Goal: Book appointment/travel/reservation

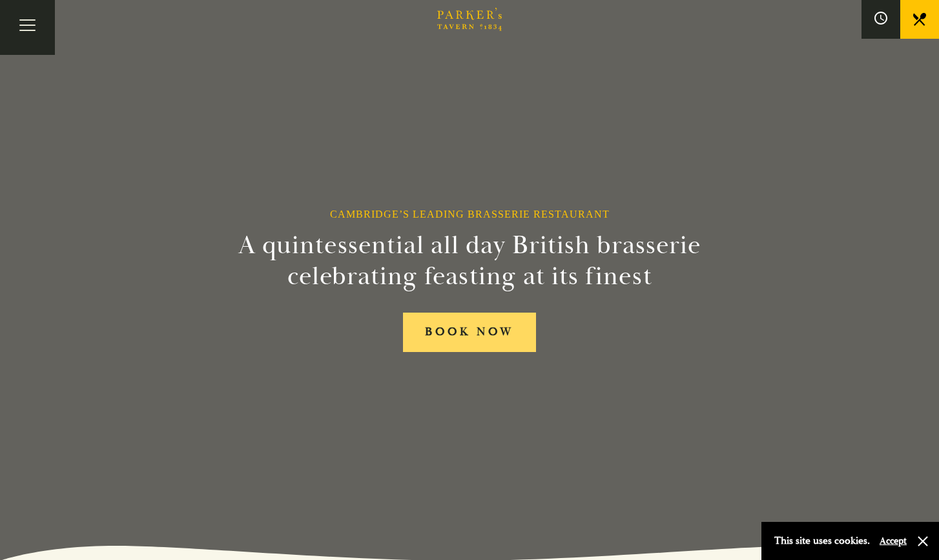
drag, startPoint x: 213, startPoint y: 19, endPoint x: 444, endPoint y: 336, distance: 392.1
click at [444, 336] on link "BOOK NOW" at bounding box center [469, 332] width 133 height 39
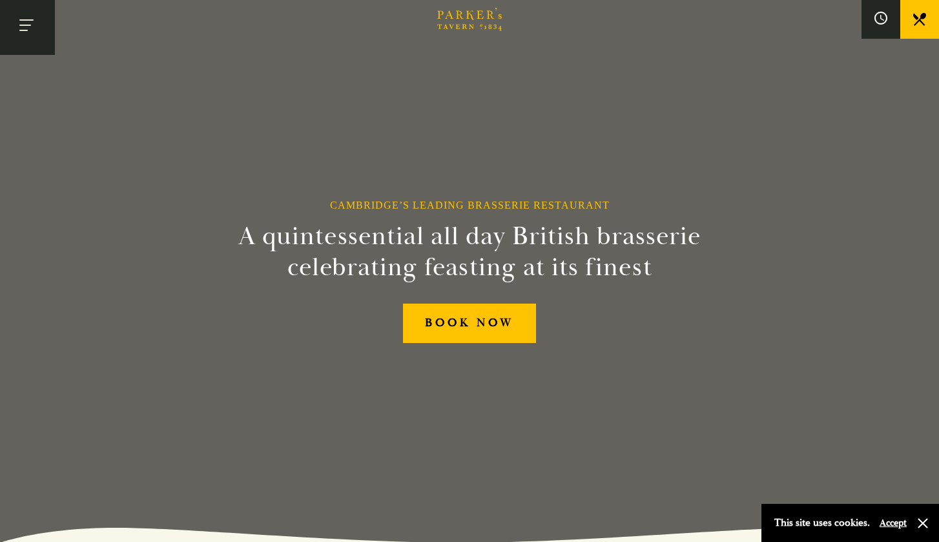
click at [24, 25] on button "Toggle navigation" at bounding box center [27, 27] width 55 height 55
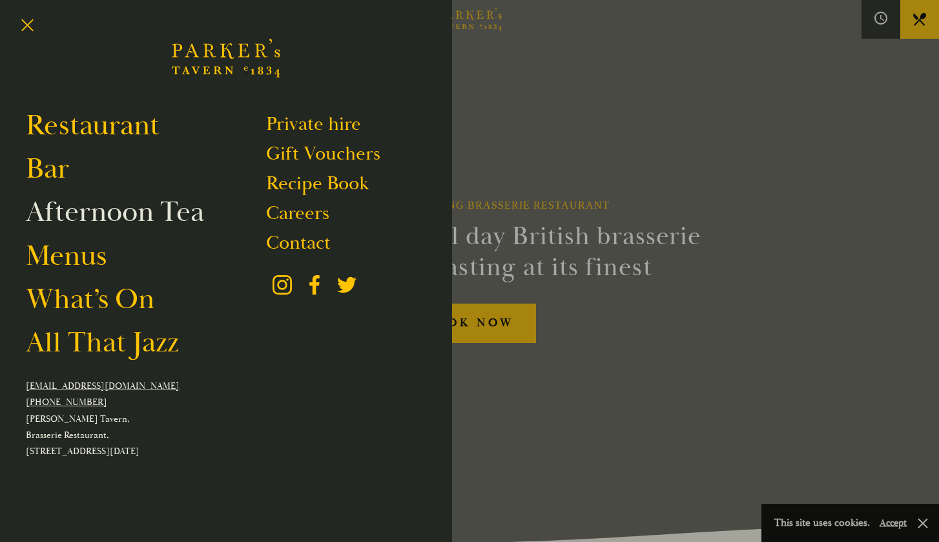
click at [95, 220] on link "Afternoon Tea" at bounding box center [115, 212] width 178 height 36
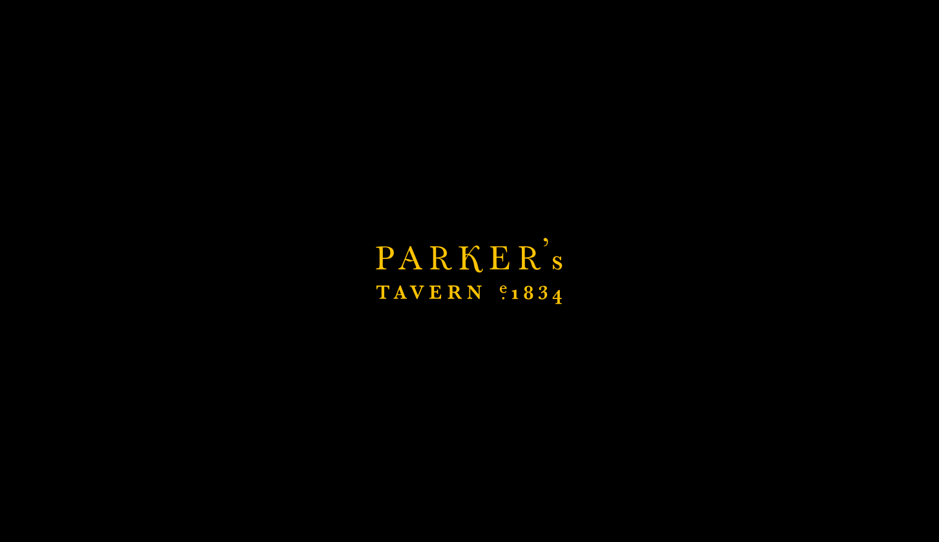
click at [141, 219] on link "Afternoon Tea" at bounding box center [115, 212] width 178 height 36
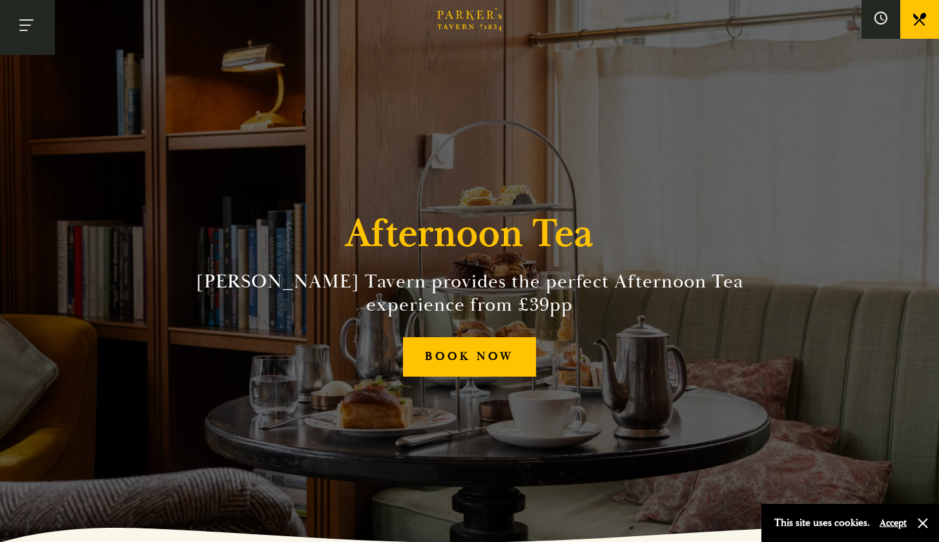
click at [26, 23] on button "Toggle navigation" at bounding box center [27, 27] width 55 height 55
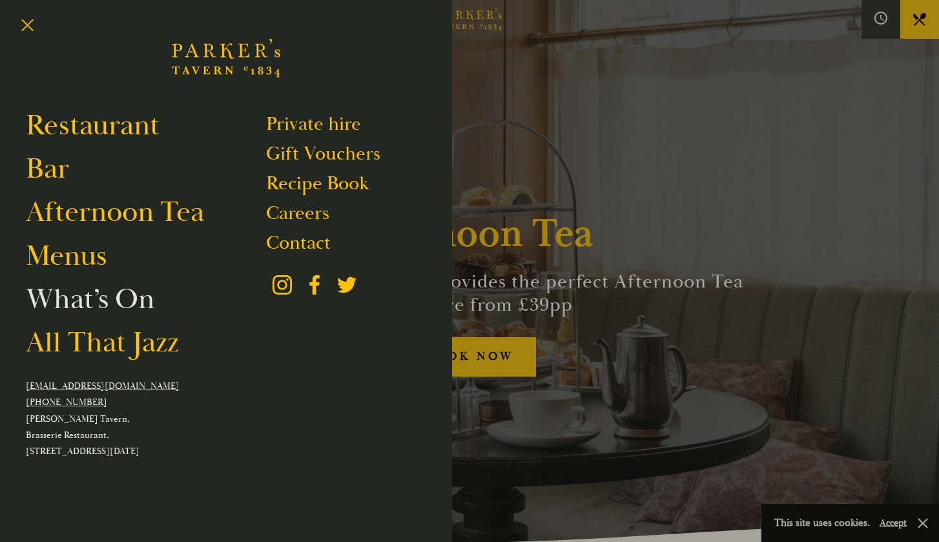
click at [91, 298] on link "What’s On" at bounding box center [90, 299] width 129 height 36
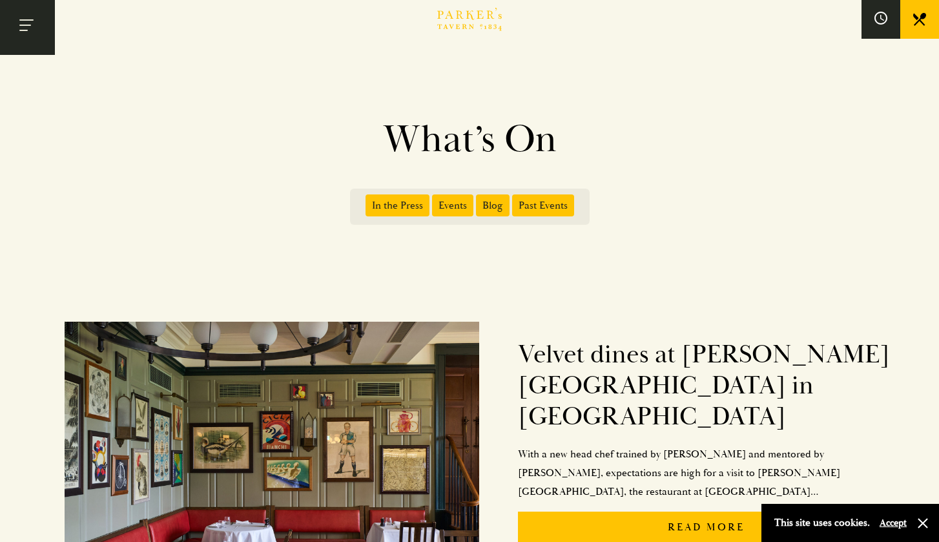
click at [17, 36] on button "Toggle navigation" at bounding box center [27, 27] width 55 height 55
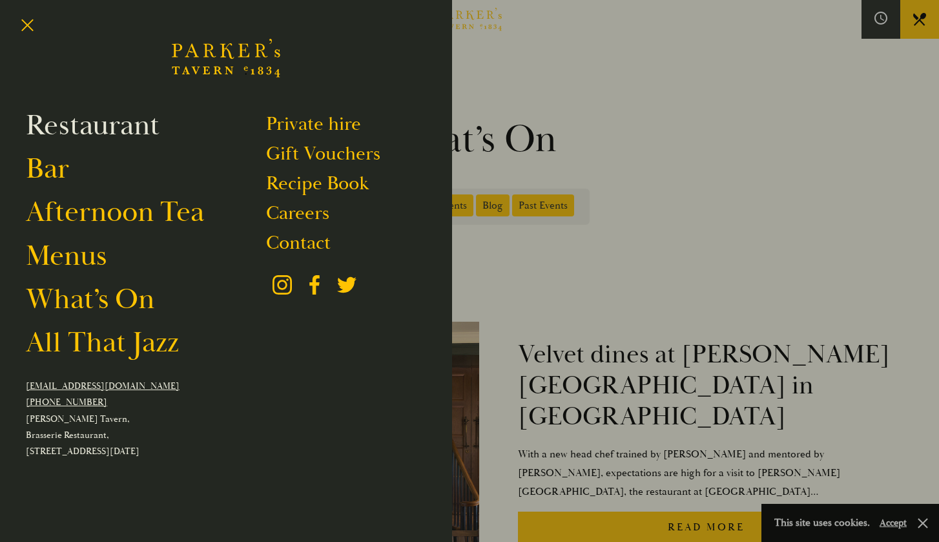
click at [68, 130] on link "Restaurant" at bounding box center [93, 125] width 134 height 36
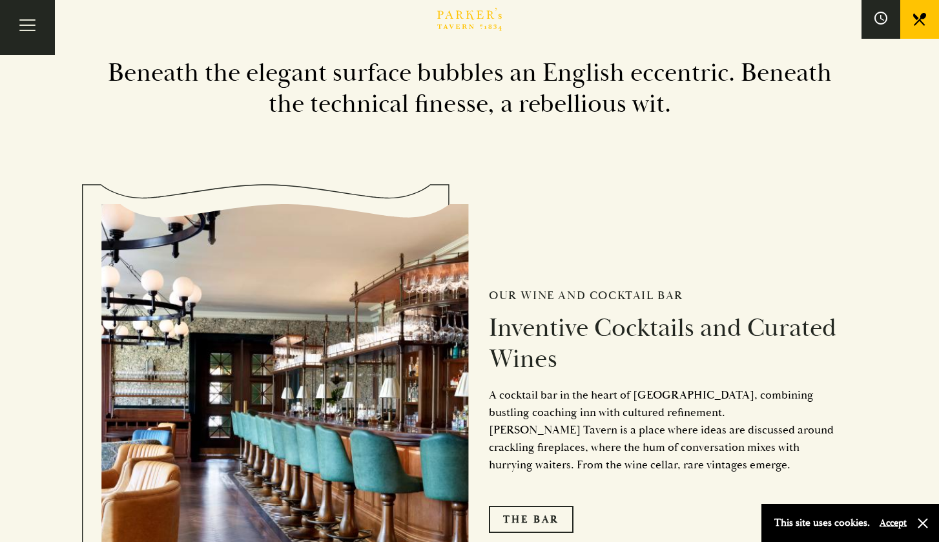
scroll to position [1875, 0]
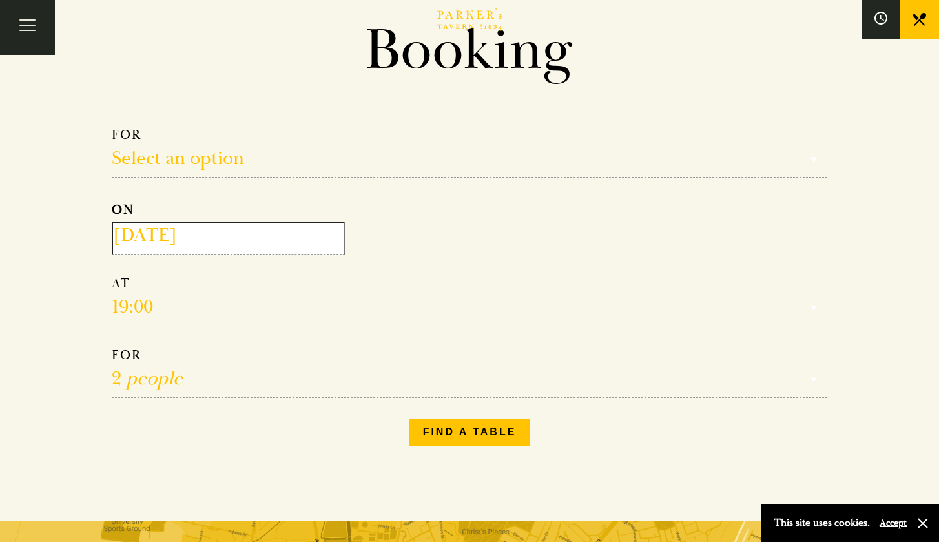
scroll to position [80, 0]
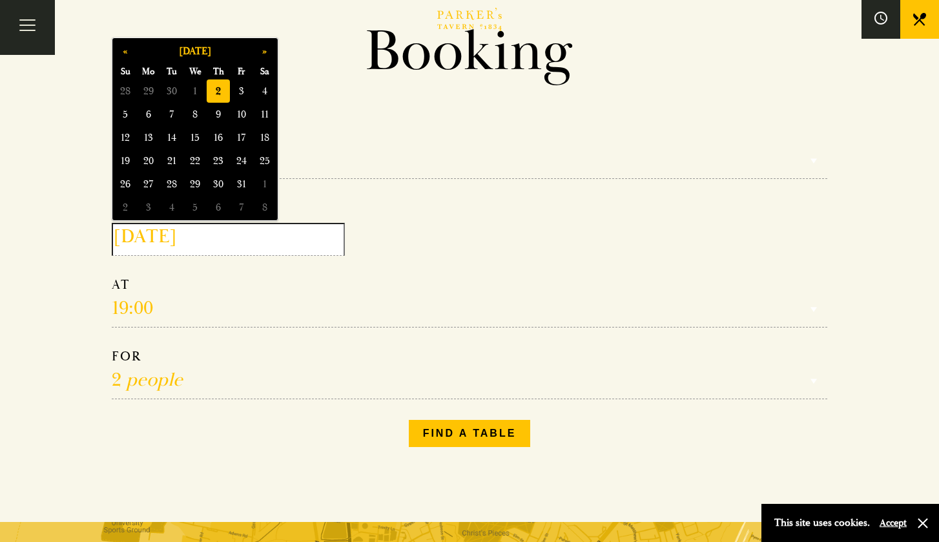
click at [273, 242] on input "[DATE]" at bounding box center [228, 239] width 233 height 33
click at [259, 185] on span "1" at bounding box center [264, 184] width 23 height 23
type input "[DATE]"
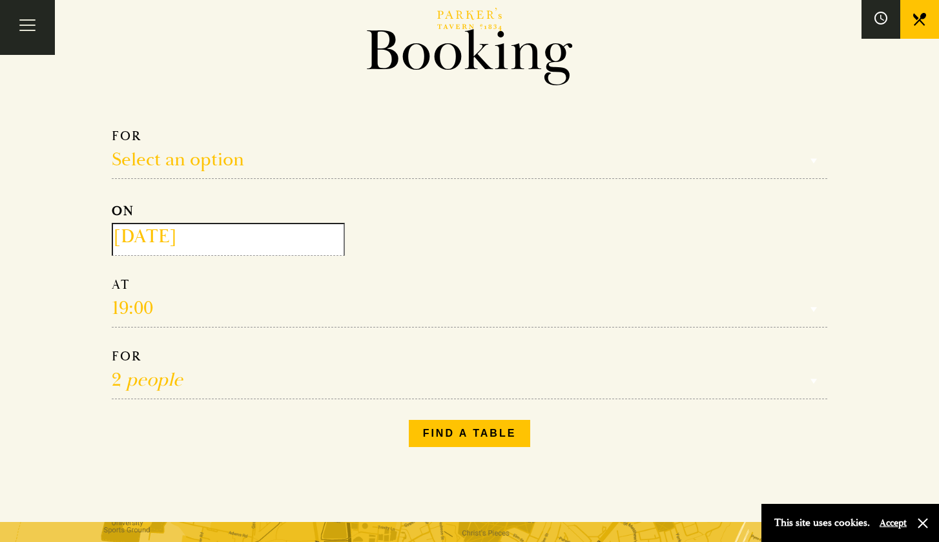
click at [151, 309] on select "Reservation time" at bounding box center [470, 302] width 716 height 51
click at [132, 309] on select "Reservation time" at bounding box center [470, 302] width 716 height 51
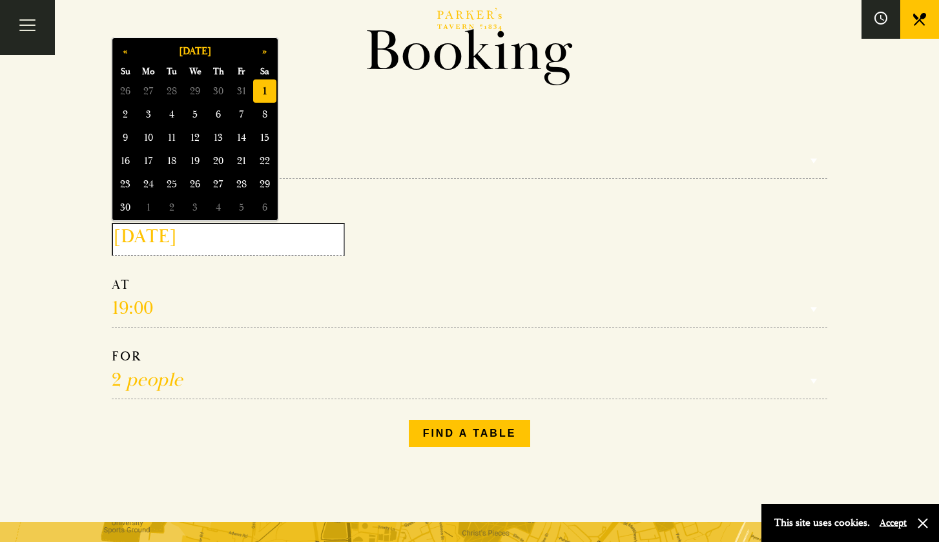
click at [162, 240] on input "2025-11-01" at bounding box center [228, 239] width 233 height 33
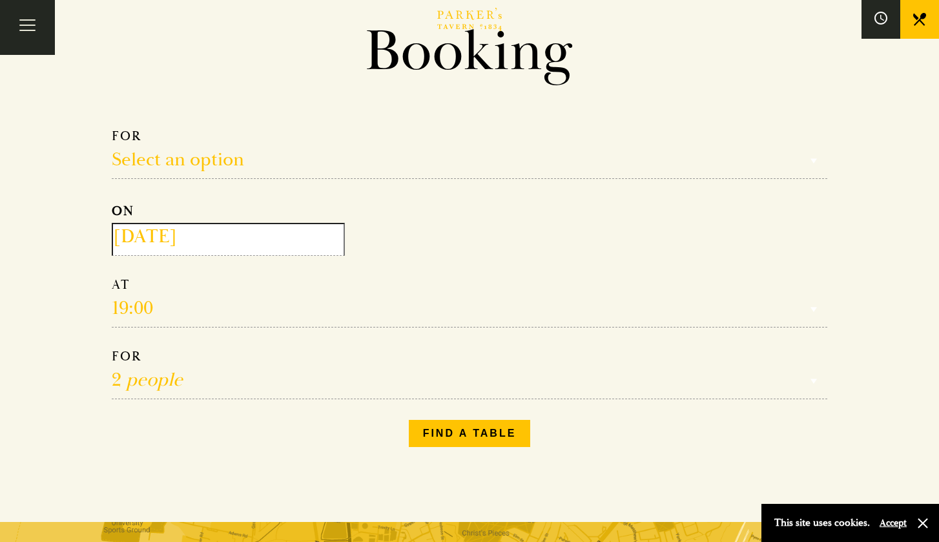
click at [191, 304] on select "Reservation time" at bounding box center [470, 302] width 716 height 51
click at [139, 313] on select "Reservation time" at bounding box center [470, 302] width 716 height 51
select select "161949"
select select "15:30"
select select "3"
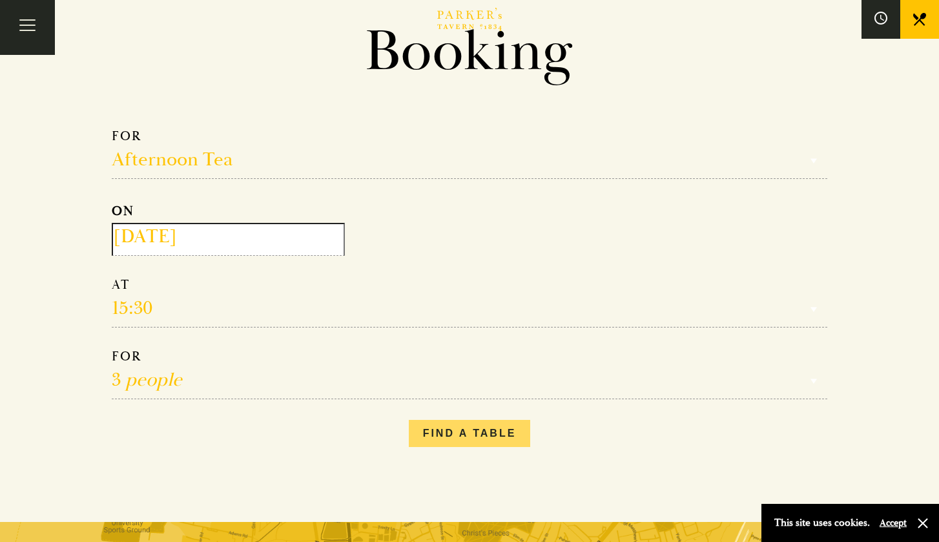
click at [455, 439] on button "Find a table" at bounding box center [470, 433] width 122 height 27
click at [494, 434] on button "Find a table" at bounding box center [470, 433] width 122 height 27
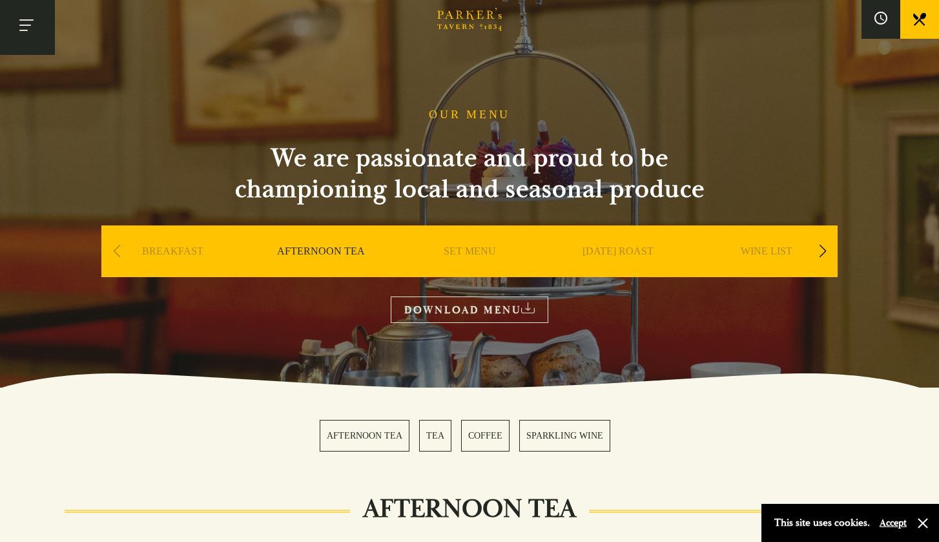
click at [34, 25] on button "Toggle navigation" at bounding box center [27, 27] width 55 height 55
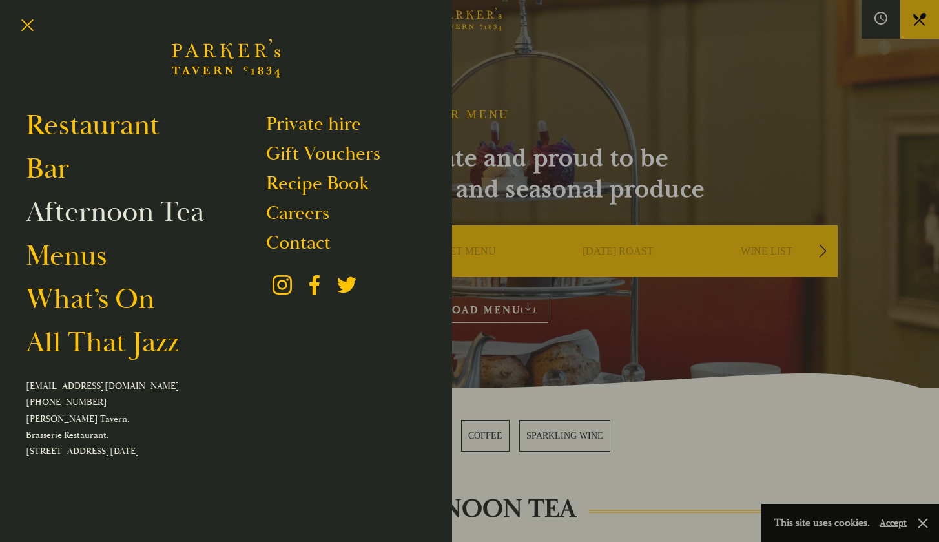
click at [87, 224] on link "Afternoon Tea" at bounding box center [115, 212] width 178 height 36
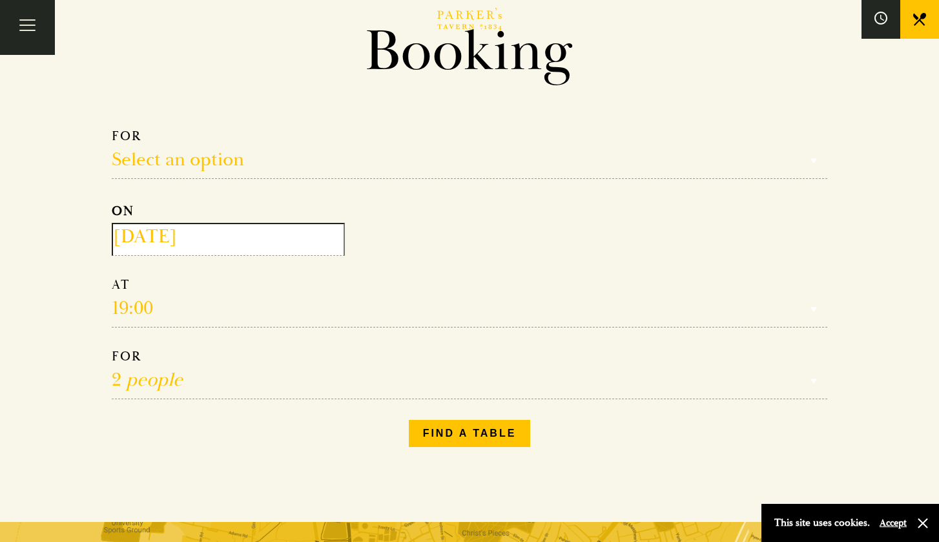
click at [185, 229] on input "[DATE]" at bounding box center [228, 239] width 233 height 33
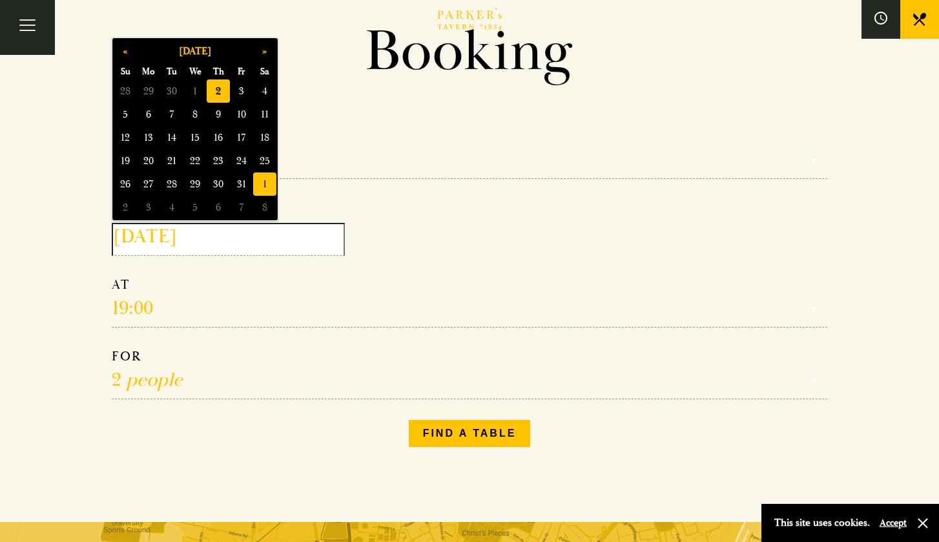
click at [267, 187] on span "1" at bounding box center [264, 184] width 23 height 23
type input "[DATE]"
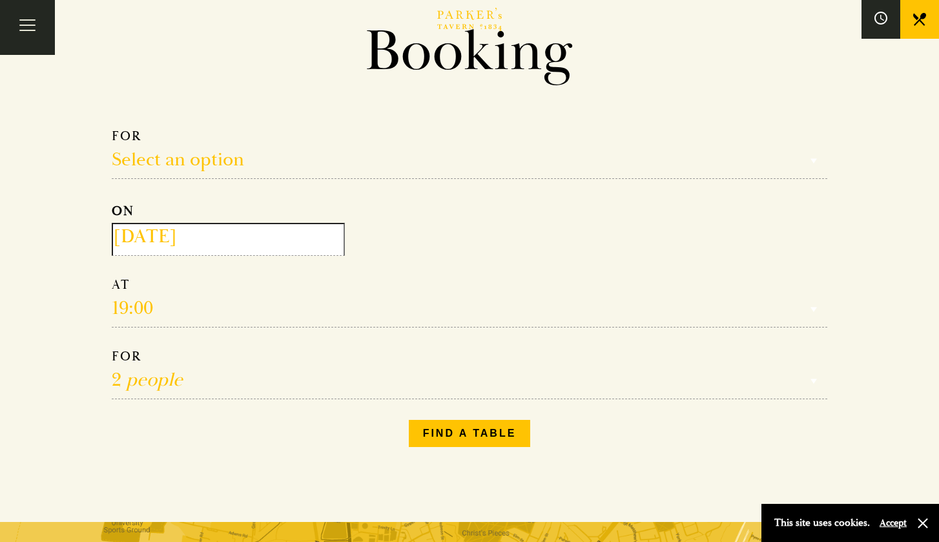
click at [140, 312] on select "Reservation time" at bounding box center [470, 302] width 716 height 51
select select "3"
click at [131, 309] on select "Reservation time" at bounding box center [470, 302] width 716 height 51
click at [136, 309] on select "Reservation time" at bounding box center [470, 302] width 716 height 51
click at [140, 305] on select "Reservation time" at bounding box center [470, 302] width 716 height 51
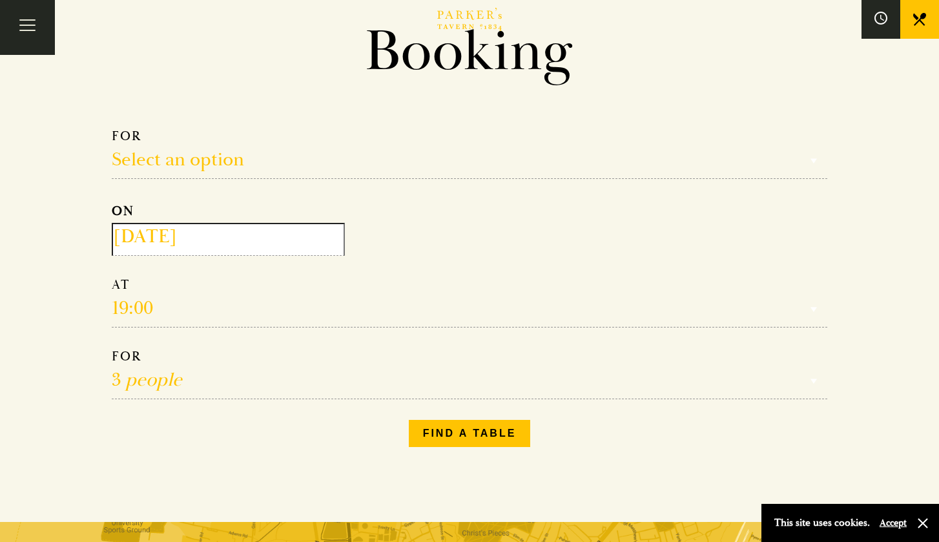
click at [140, 305] on select "Reservation time" at bounding box center [470, 302] width 716 height 51
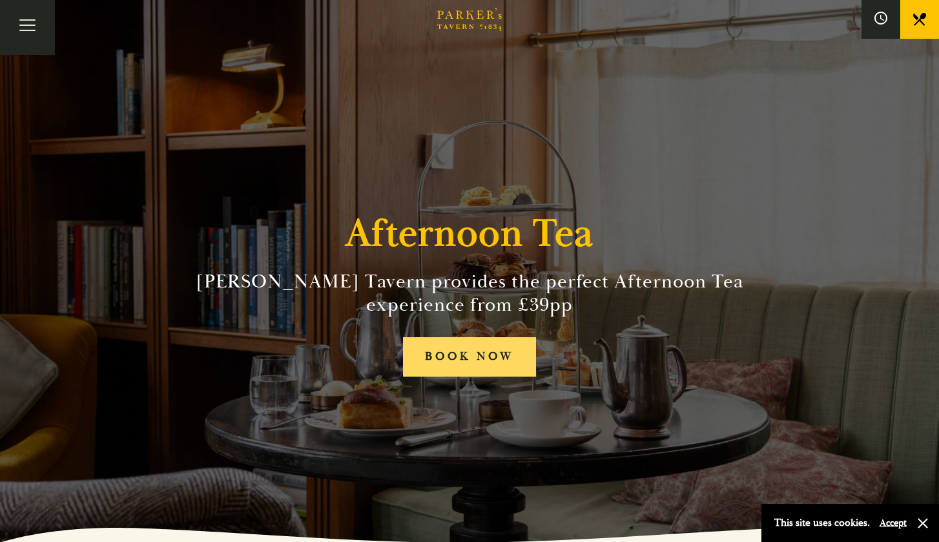
click at [479, 344] on link "BOOK NOW" at bounding box center [469, 356] width 133 height 39
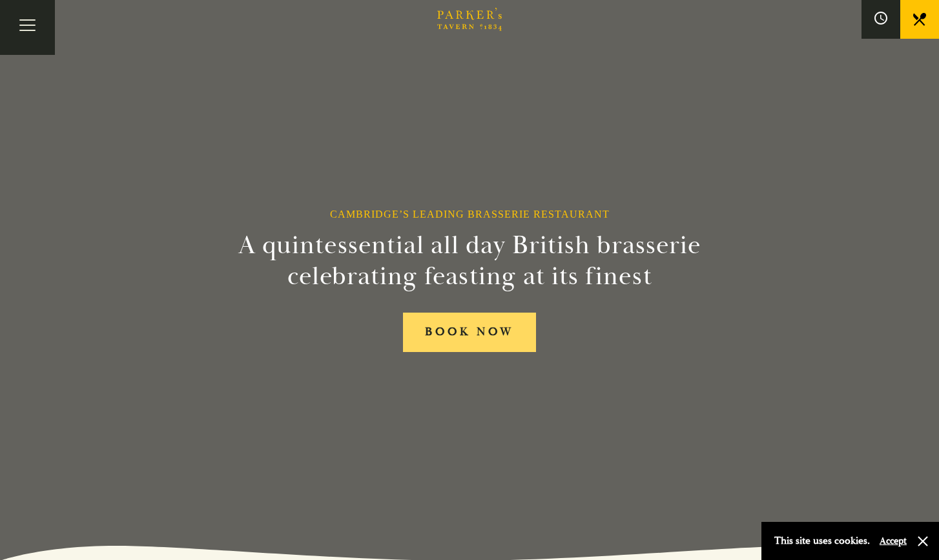
click at [462, 345] on link "BOOK NOW" at bounding box center [469, 332] width 133 height 39
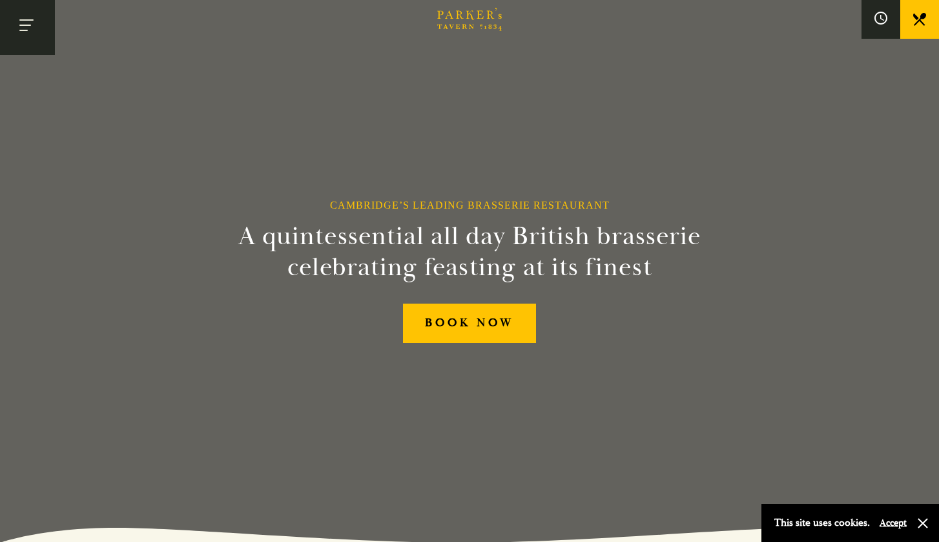
click at [31, 32] on button "Toggle navigation" at bounding box center [27, 27] width 55 height 55
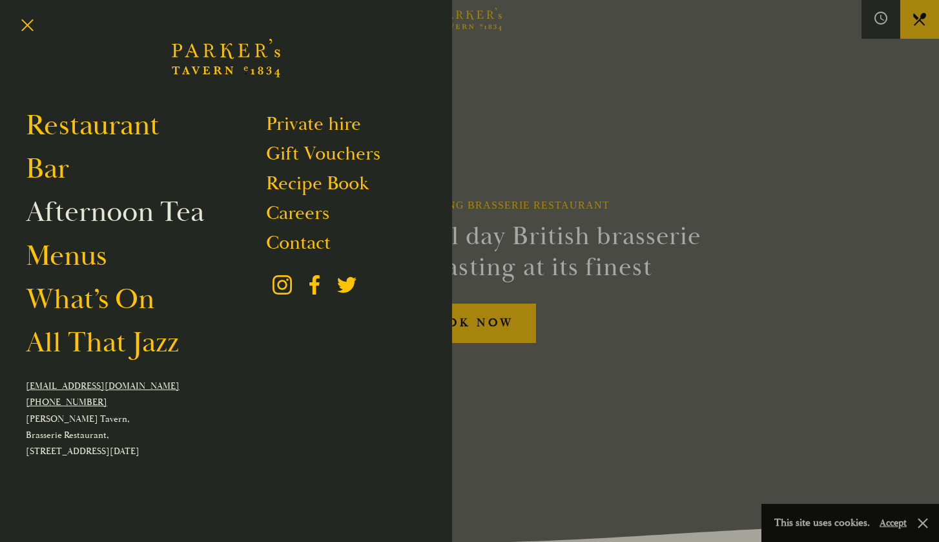
click at [80, 230] on link "Afternoon Tea" at bounding box center [115, 212] width 178 height 36
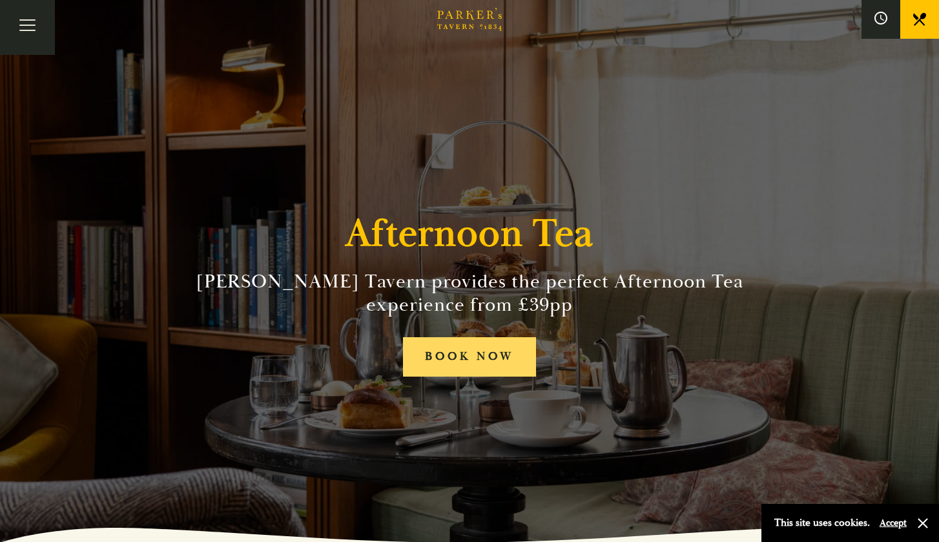
click at [457, 366] on link "BOOK NOW" at bounding box center [469, 356] width 133 height 39
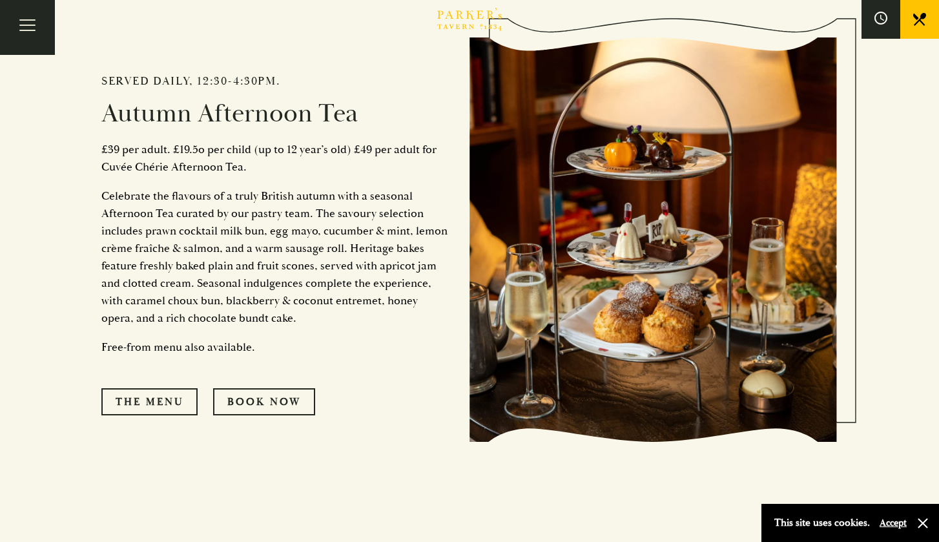
scroll to position [599, 0]
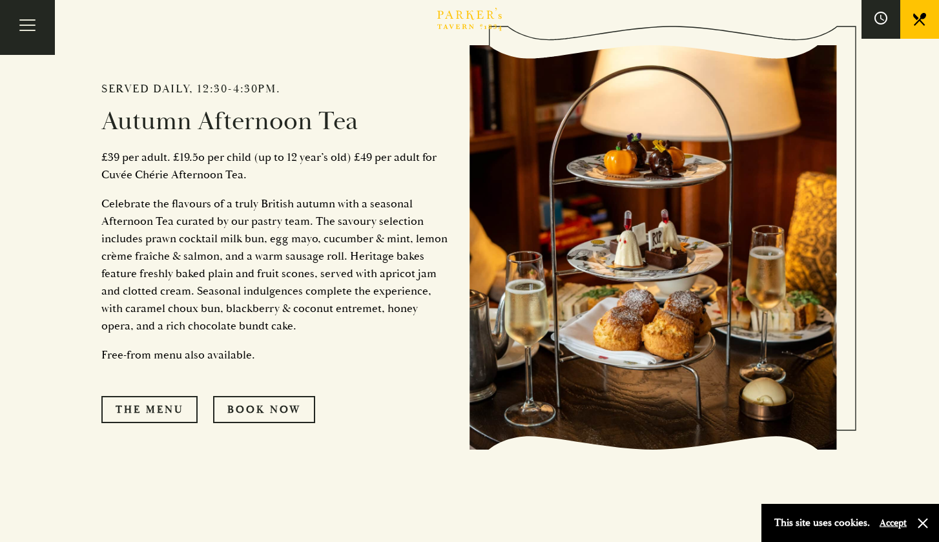
click at [653, 1] on div "Served daily, 12:30-4:30pm. Autumn Afternoon Tea £39 per adult. £19.5o per chil…" at bounding box center [469, 243] width 775 height 601
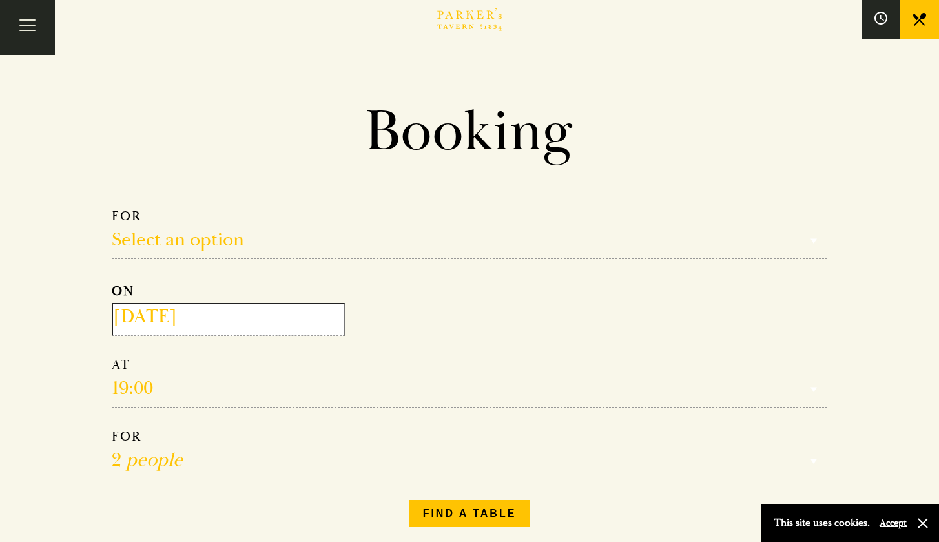
click at [193, 317] on input "[DATE]" at bounding box center [228, 319] width 233 height 33
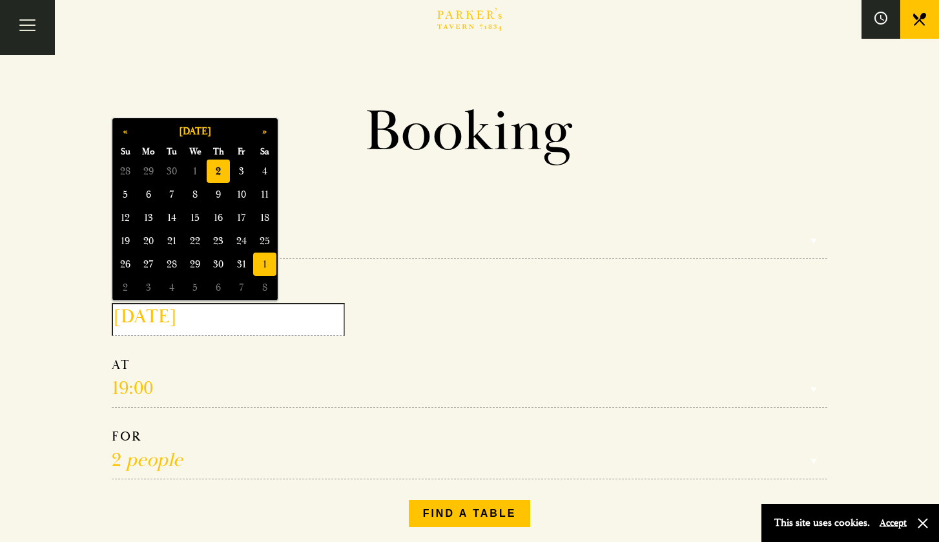
click at [264, 262] on span "1" at bounding box center [264, 264] width 23 height 23
type input "[DATE]"
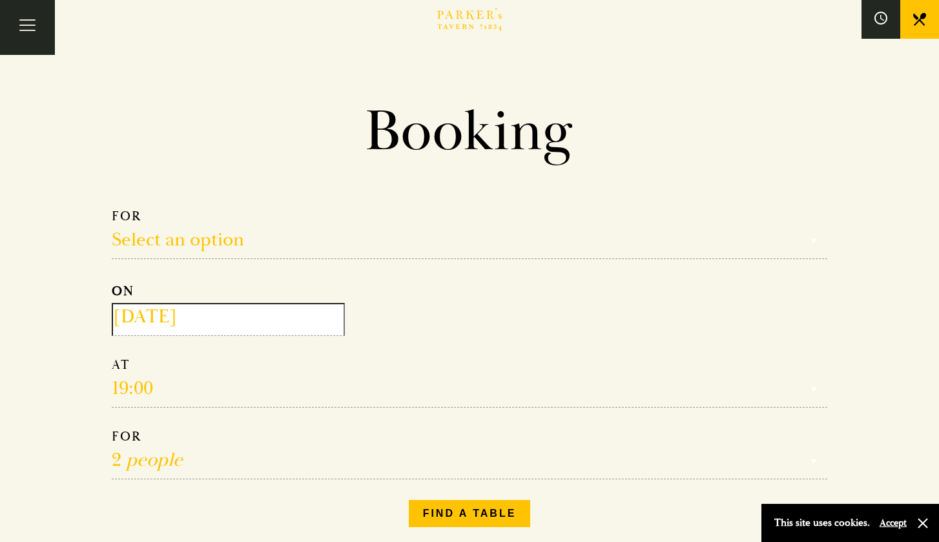
click at [140, 387] on select "Reservation time" at bounding box center [470, 382] width 716 height 51
click at [138, 387] on select "Reservation time" at bounding box center [470, 382] width 716 height 51
click at [132, 387] on select "Reservation time" at bounding box center [470, 382] width 716 height 51
select select "3"
click at [129, 391] on select "Reservation time" at bounding box center [470, 382] width 716 height 51
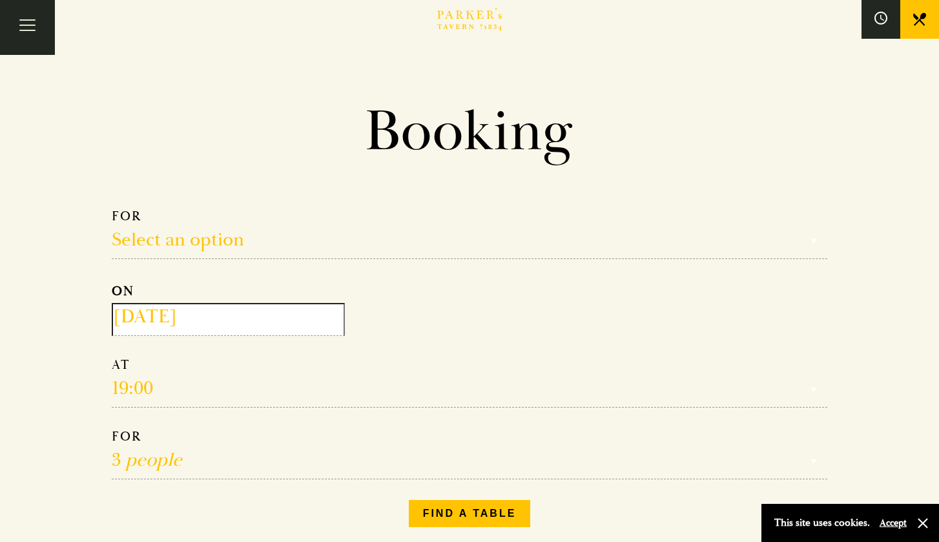
click at [143, 391] on select "Reservation time" at bounding box center [470, 382] width 716 height 51
click at [446, 515] on button "Find a table" at bounding box center [470, 513] width 122 height 27
